Goal: Navigation & Orientation: Find specific page/section

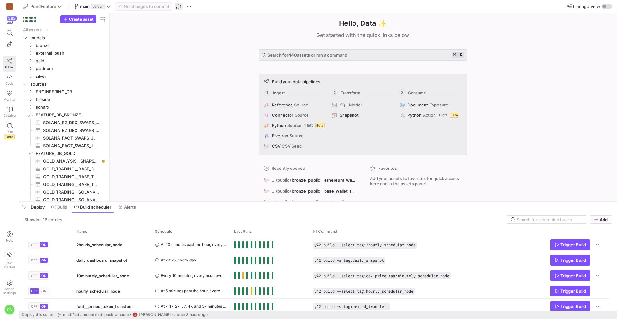
drag, startPoint x: 0, startPoint y: 0, endPoint x: 181, endPoint y: 6, distance: 181.3
click at [181, 6] on span "button" at bounding box center [179, 7] width 8 height 8
click at [132, 206] on span "Alerts" at bounding box center [130, 206] width 12 height 5
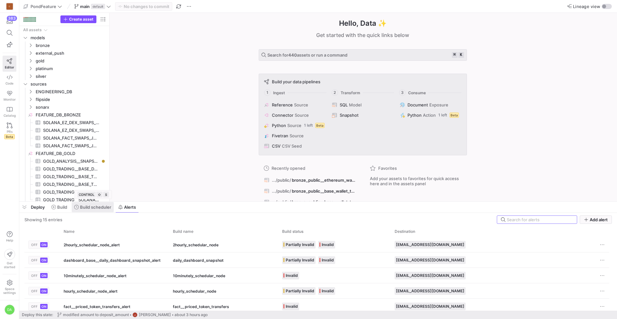
click at [95, 208] on span "Build scheduler" at bounding box center [95, 206] width 31 height 5
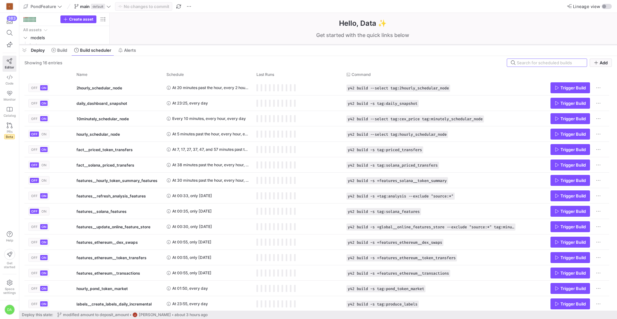
drag, startPoint x: 194, startPoint y: 201, endPoint x: 188, endPoint y: 50, distance: 150.8
click at [188, 46] on div at bounding box center [318, 44] width 598 height 3
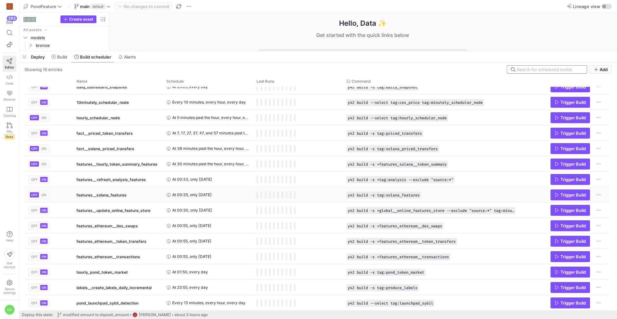
scroll to position [23, 0]
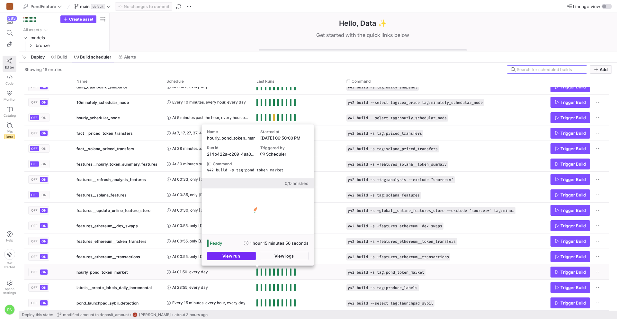
click at [241, 256] on span "button" at bounding box center [231, 256] width 48 height 8
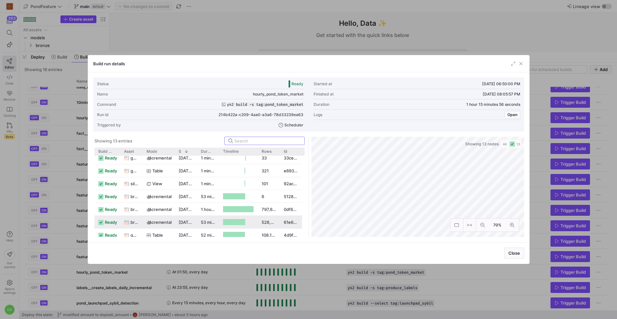
scroll to position [86, 0]
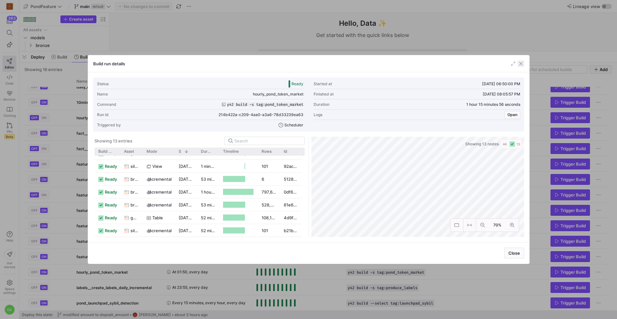
click at [522, 64] on span "button" at bounding box center [521, 63] width 6 height 6
